Goal: Task Accomplishment & Management: Use online tool/utility

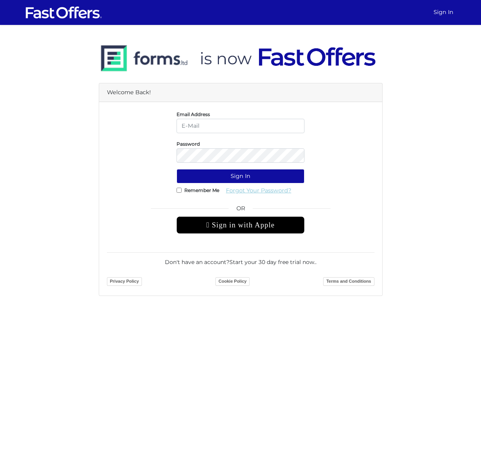
type input "[PERSON_NAME][EMAIL_ADDRESS][DOMAIN_NAME]"
click at [248, 190] on link "Forgot Your Password?" at bounding box center [258, 190] width 75 height 14
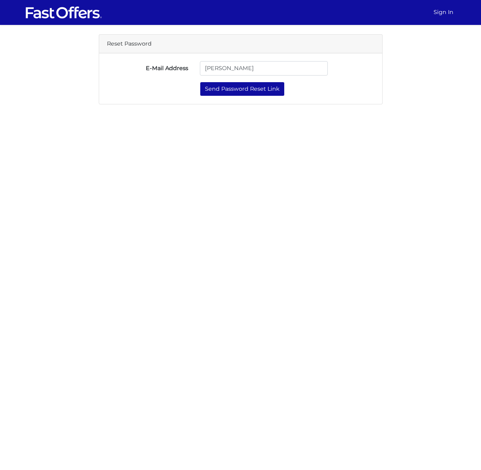
type input "[PERSON_NAME]"
click at [200, 82] on button "Send Password Reset Link" at bounding box center [242, 89] width 85 height 14
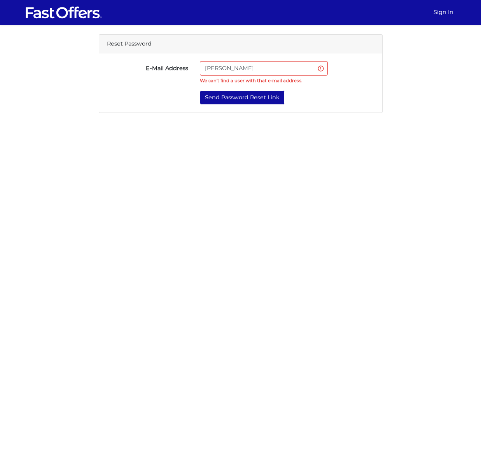
click at [269, 70] on input "[PERSON_NAME]" at bounding box center [264, 68] width 128 height 14
type input "[PERSON_NAME][EMAIL_ADDRESS][DOMAIN_NAME]"
click at [244, 96] on button "Send Password Reset Link" at bounding box center [242, 97] width 85 height 14
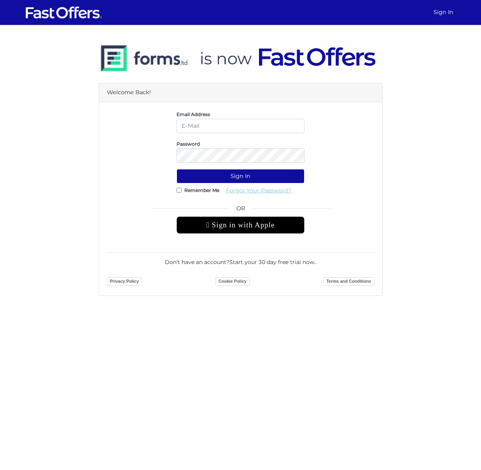
type input "[PERSON_NAME][EMAIL_ADDRESS][DOMAIN_NAME]"
click at [243, 193] on link "Forgot Your Password?" at bounding box center [258, 190] width 75 height 14
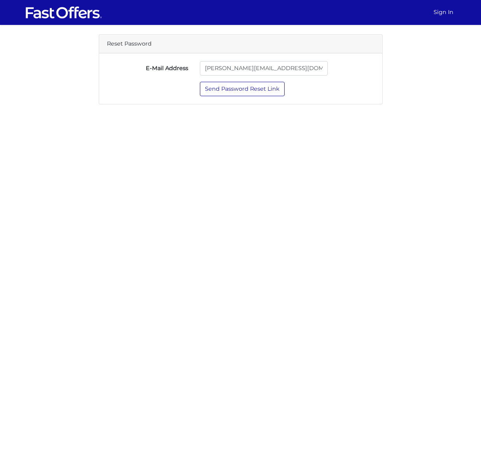
type input "[PERSON_NAME][EMAIL_ADDRESS][DOMAIN_NAME]"
click at [209, 86] on button "Send Password Reset Link" at bounding box center [242, 89] width 85 height 14
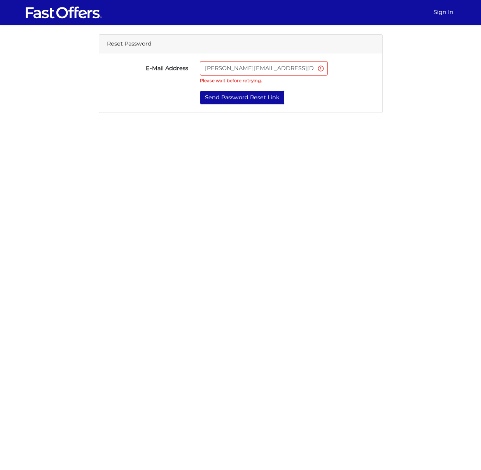
click at [322, 69] on input "[PERSON_NAME][EMAIL_ADDRESS][DOMAIN_NAME]" at bounding box center [264, 68] width 128 height 14
click at [60, 17] on img at bounding box center [64, 12] width 78 height 15
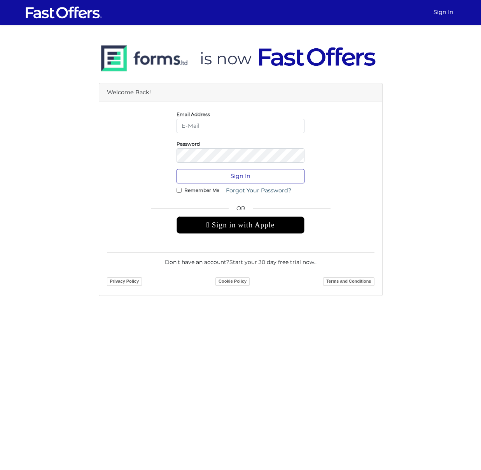
type input "[PERSON_NAME][EMAIL_ADDRESS][DOMAIN_NAME]"
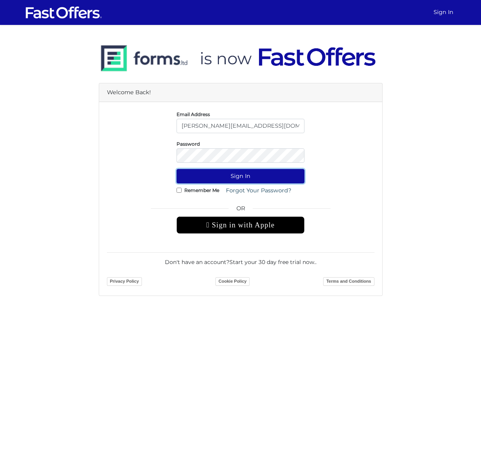
click at [236, 175] on button "Sign In" at bounding box center [241, 176] width 128 height 14
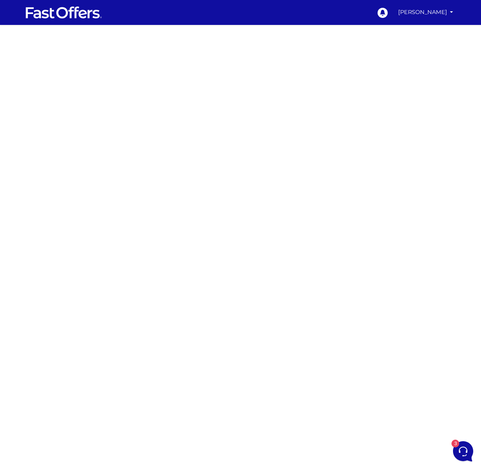
click at [349, 308] on div at bounding box center [240, 228] width 481 height 389
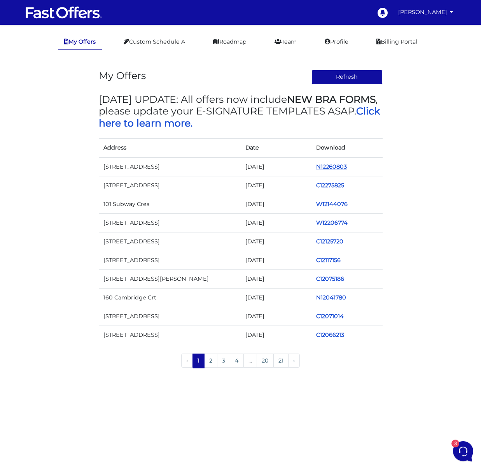
click at [322, 165] on link "N12260803" at bounding box center [331, 166] width 31 height 7
